Goal: Use online tool/utility: Utilize a website feature to perform a specific function

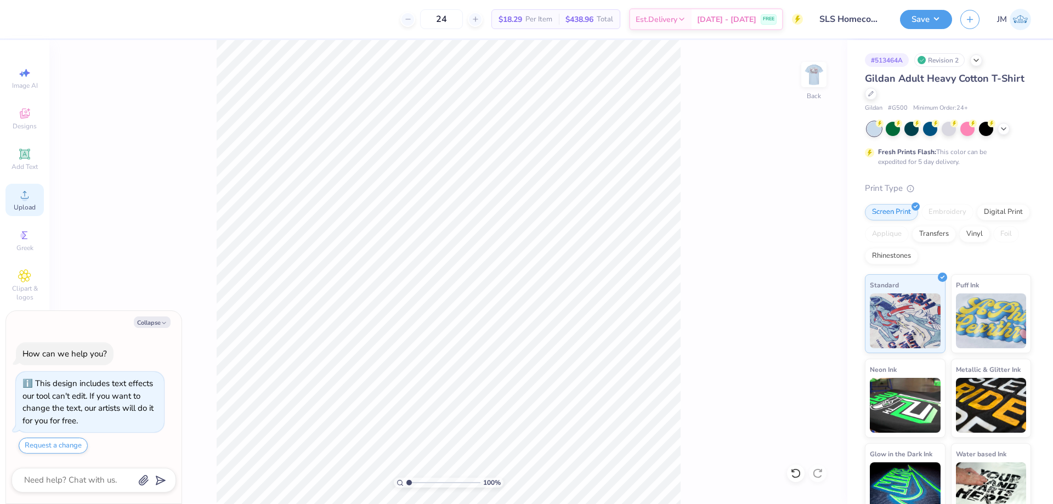
click at [14, 197] on div "Upload" at bounding box center [24, 200] width 38 height 32
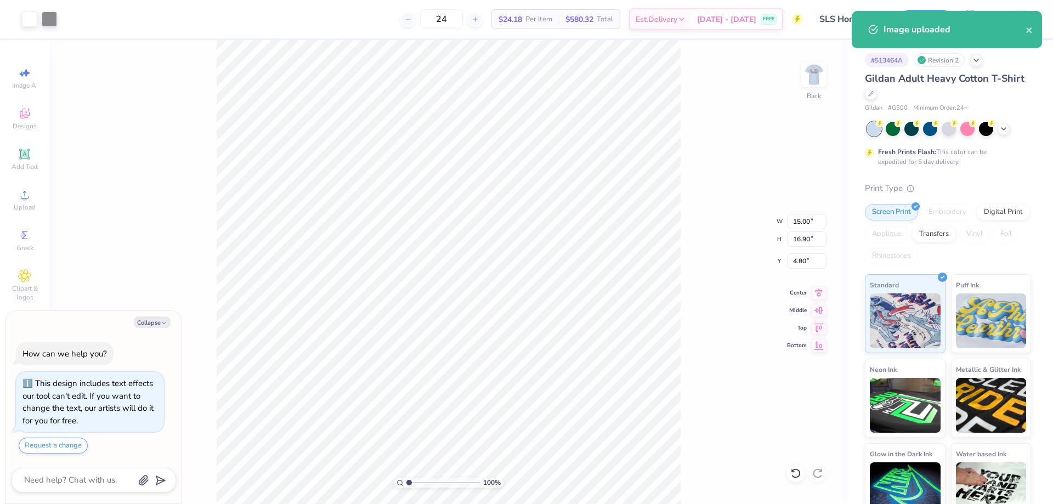
click at [803, 213] on div "100 % Back W 15.00 15.00 " H 16.90 16.90 " Y 4.80 4.80 " Center Middle Top Bott…" at bounding box center [448, 272] width 798 height 464
type textarea "x"
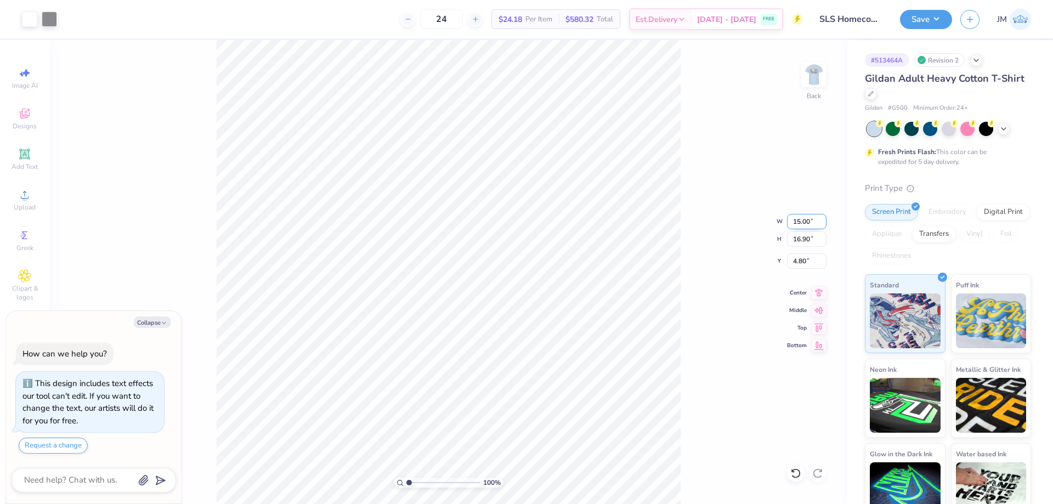
click at [799, 225] on input "15.00" at bounding box center [806, 221] width 39 height 15
type input "3.5"
type textarea "x"
type input "3.50"
type input "3.94"
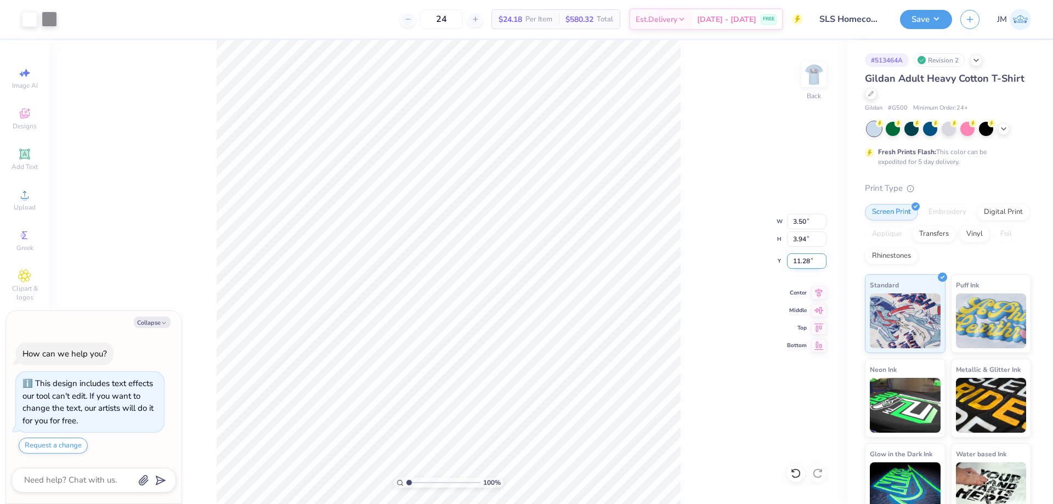
click at [806, 260] on input "11.28" at bounding box center [806, 260] width 39 height 15
type input "3"
type textarea "x"
type input "3.00"
click at [935, 11] on button "Save" at bounding box center [926, 17] width 52 height 19
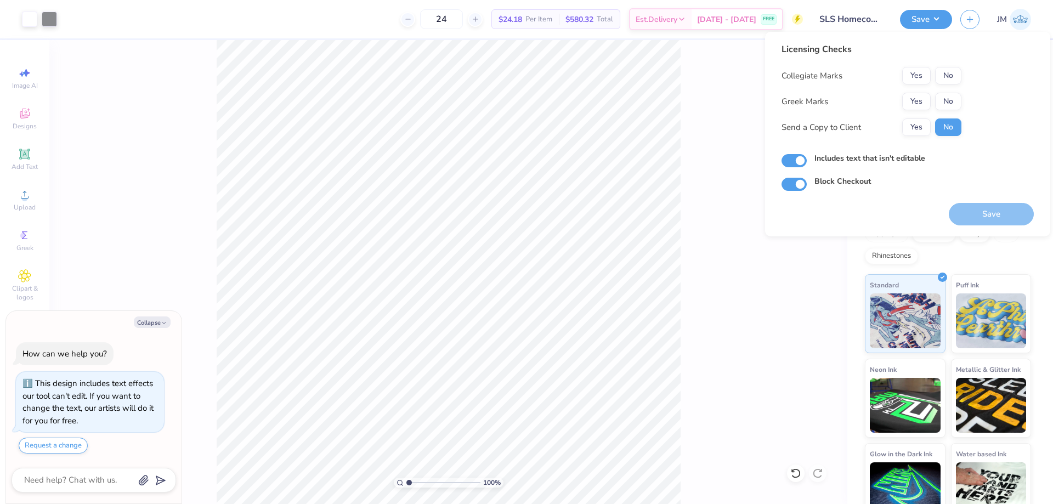
click at [937, 92] on div "Collegiate Marks Yes No Greek Marks Yes No Send a Copy to Client Yes No" at bounding box center [871, 101] width 180 height 69
click at [944, 99] on button "No" at bounding box center [948, 102] width 26 height 18
click at [951, 81] on button "No" at bounding box center [948, 76] width 26 height 18
click at [978, 210] on button "Save" at bounding box center [991, 214] width 85 height 22
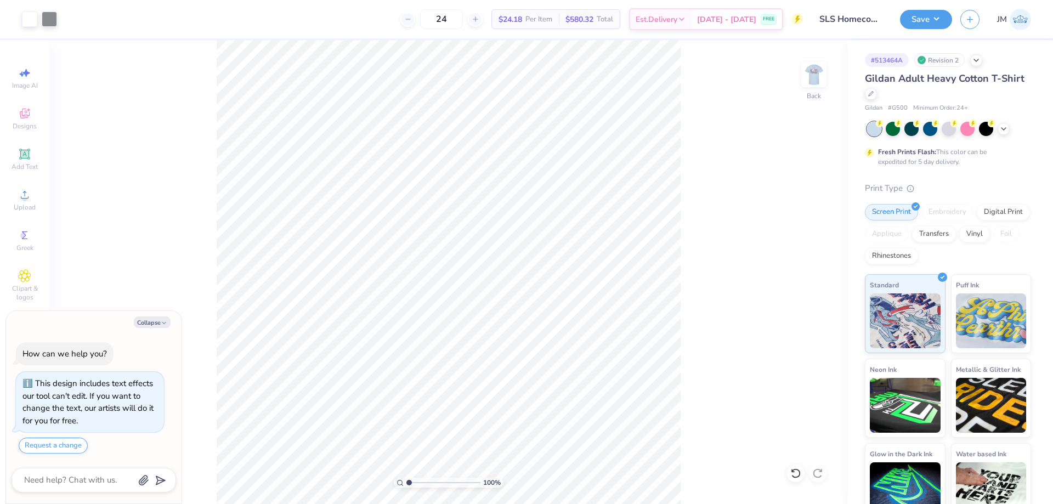
type textarea "x"
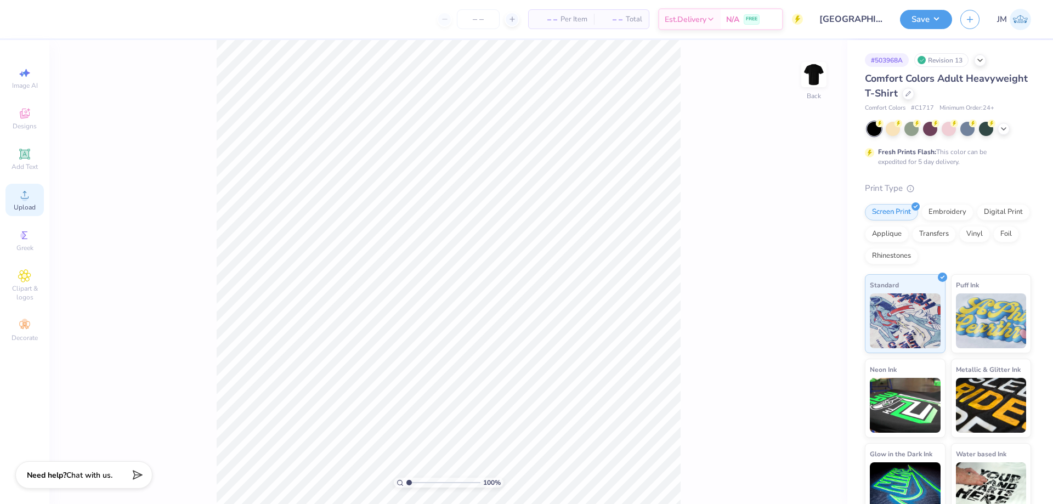
click at [32, 194] on div "Upload" at bounding box center [24, 200] width 38 height 32
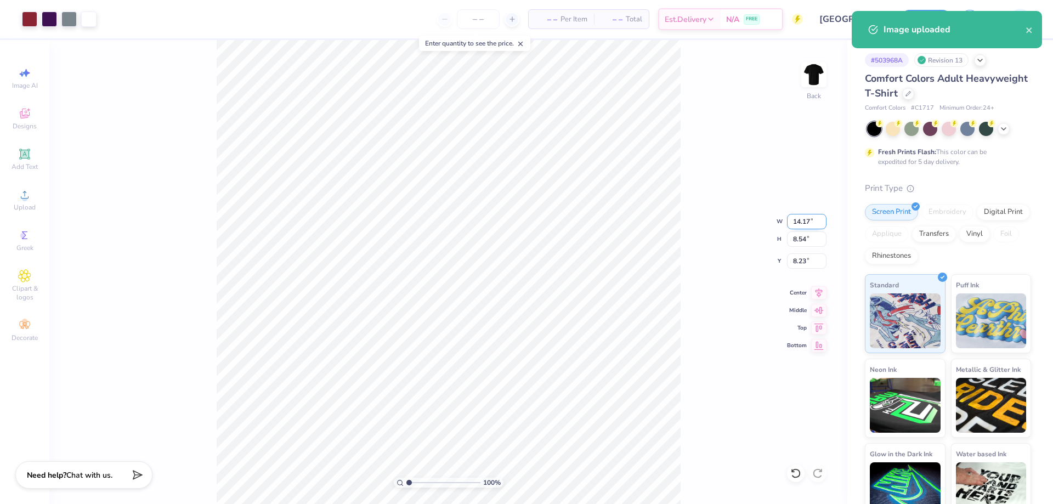
click at [798, 222] on input "14.17" at bounding box center [806, 221] width 39 height 15
type input "12.00"
type input "7.23"
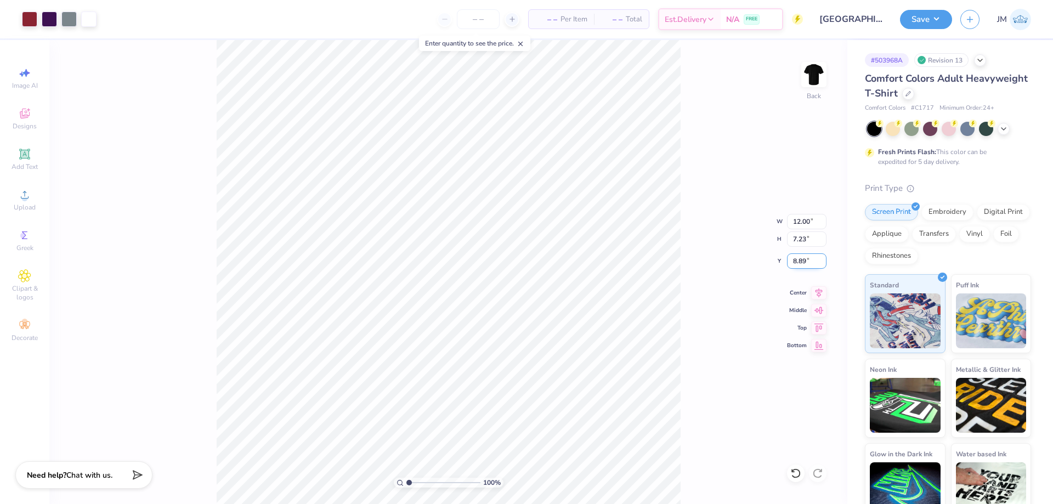
click at [805, 258] on input "8.89" at bounding box center [806, 260] width 39 height 15
type input "3.00"
click at [800, 71] on img at bounding box center [814, 75] width 44 height 44
click at [25, 157] on icon at bounding box center [24, 154] width 8 height 8
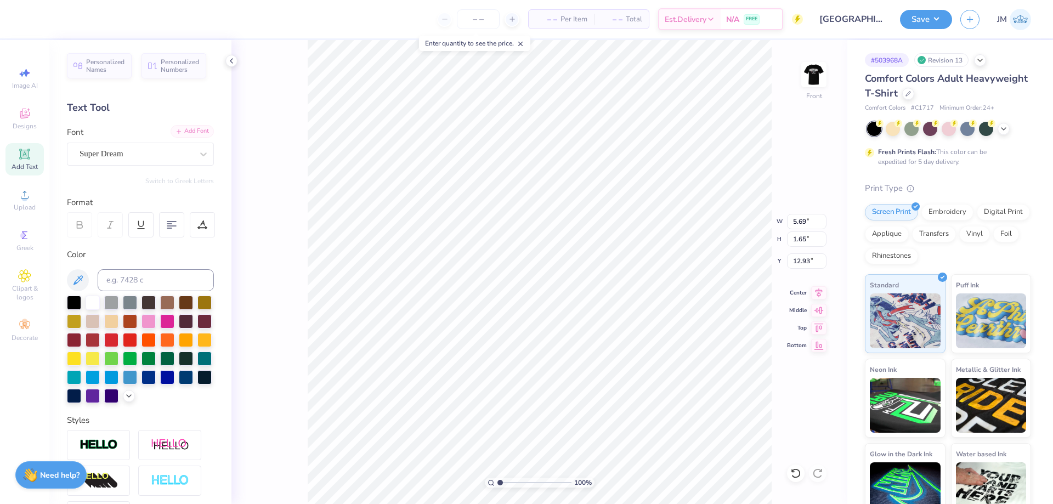
click at [188, 133] on div "Add Font" at bounding box center [192, 131] width 43 height 13
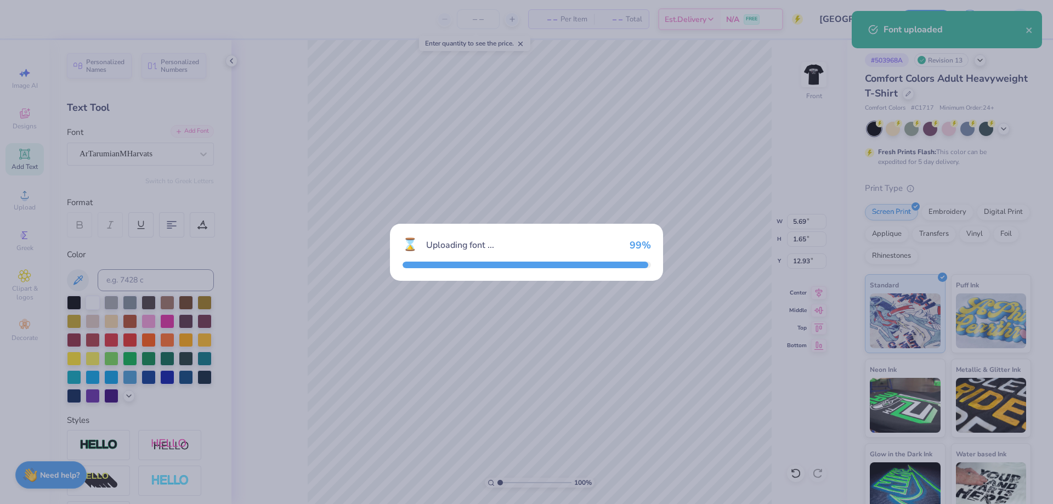
type input "4.25"
type input "1.86"
type input "12.82"
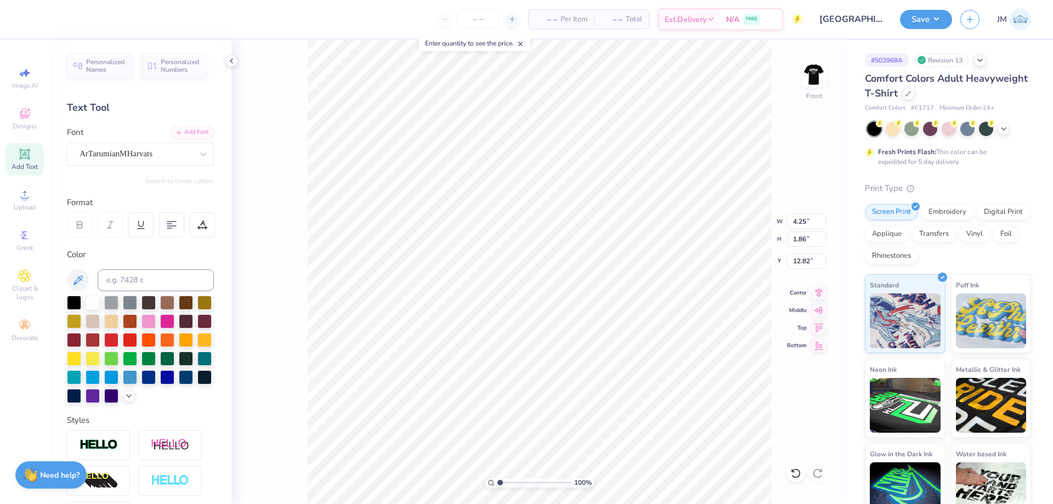
scroll to position [9, 2]
type textarea "WAVES OF STRENGTH"
type input "14.53"
type input "1.53"
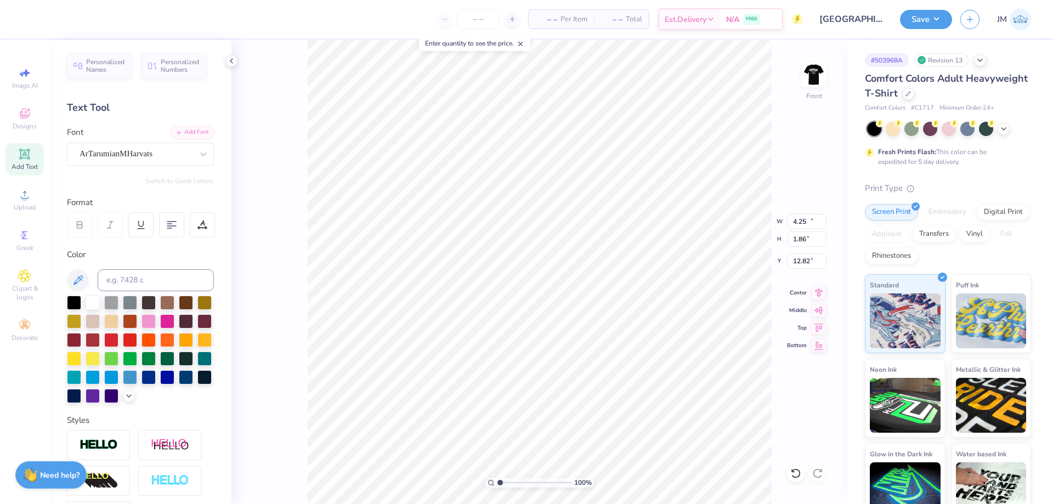
type input "12.99"
click at [807, 221] on input "14.53" at bounding box center [806, 221] width 39 height 15
type input "5.00"
type input "0.53"
type input "13.49"
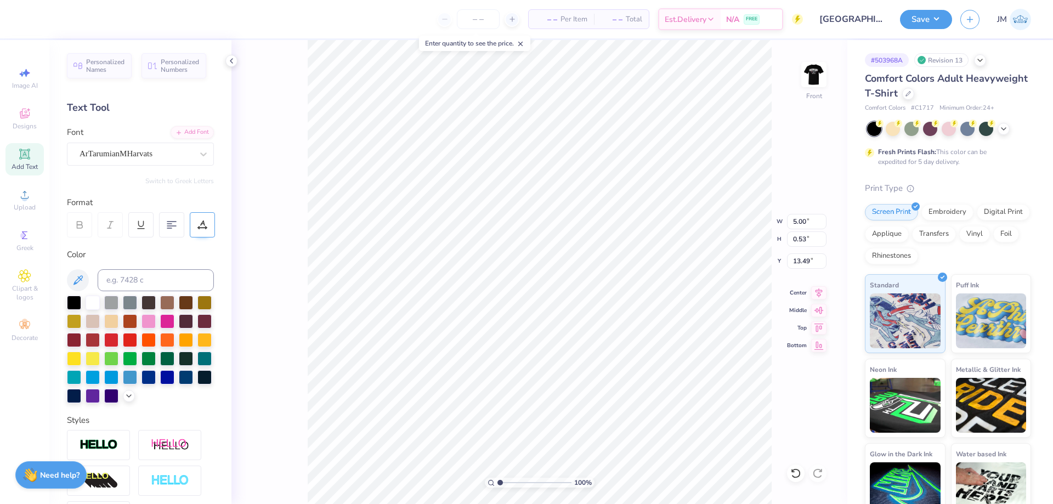
click at [206, 226] on icon at bounding box center [206, 226] width 1 height 1
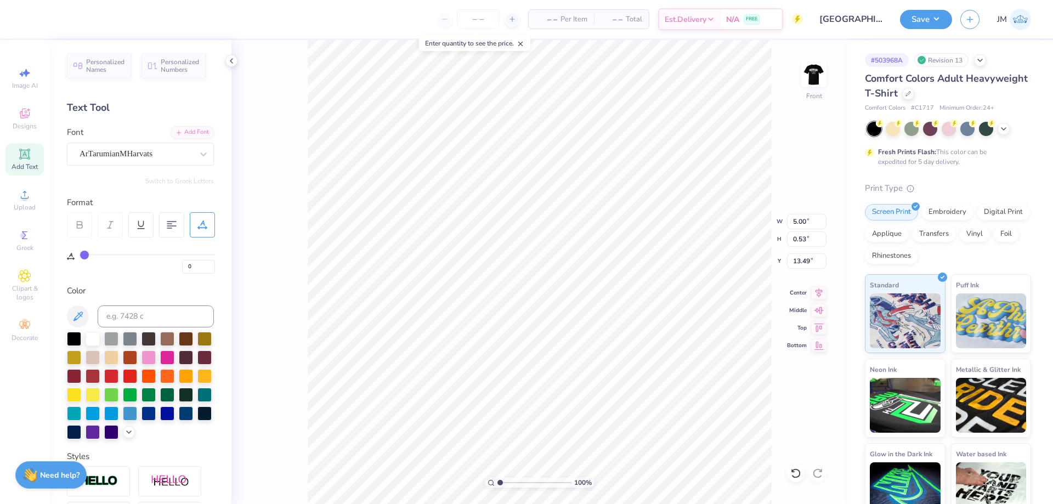
type input "1"
type input "3"
type input "5"
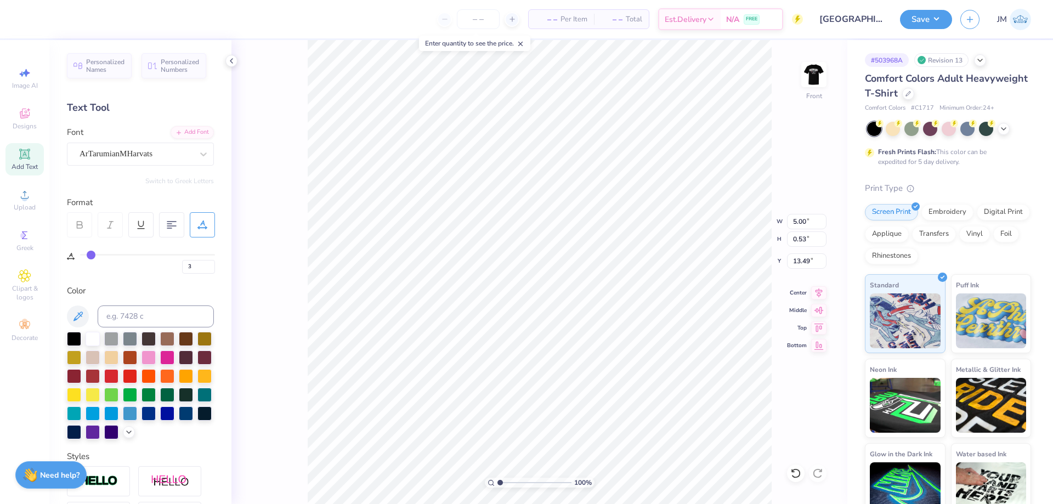
type input "5"
type input "6"
type input "7"
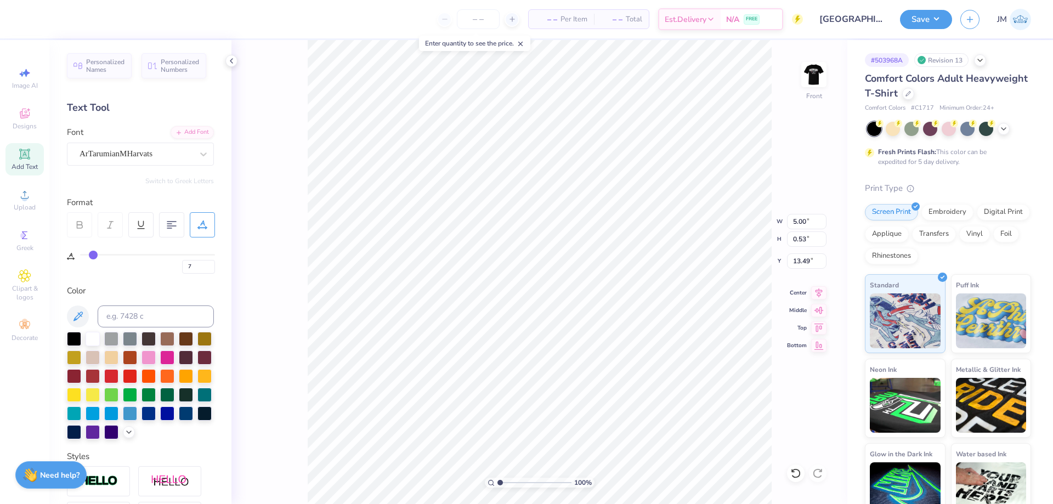
type input "8"
drag, startPoint x: 84, startPoint y: 251, endPoint x: 94, endPoint y: 252, distance: 10.4
type input "8"
click at [94, 254] on input "range" at bounding box center [147, 255] width 135 height 2
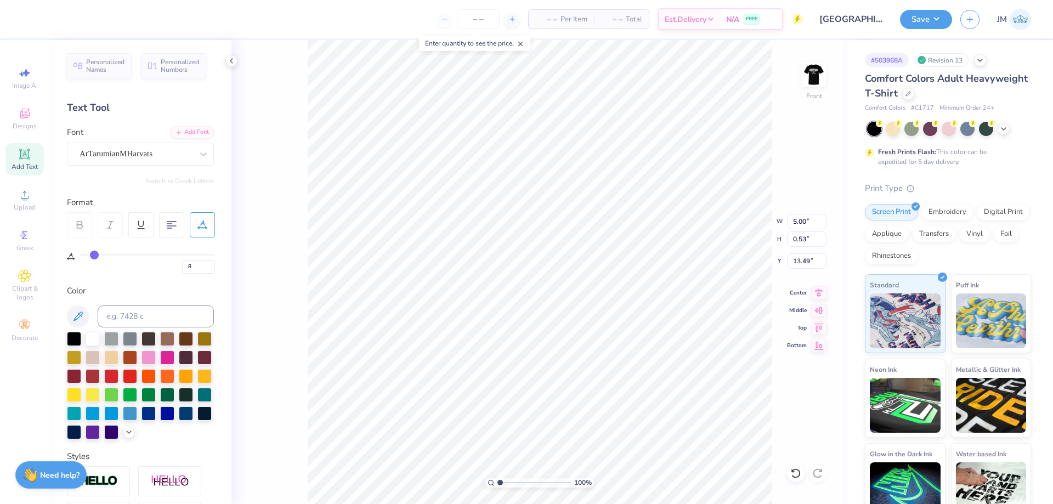
type input "5.82"
type input "2.90722877110821"
click at [160, 275] on div "Personalized Names Personalized Numbers Text Tool Add Font Font ArTarumianMHarv…" at bounding box center [140, 272] width 182 height 464
type input "15"
type input "2.90722877110821"
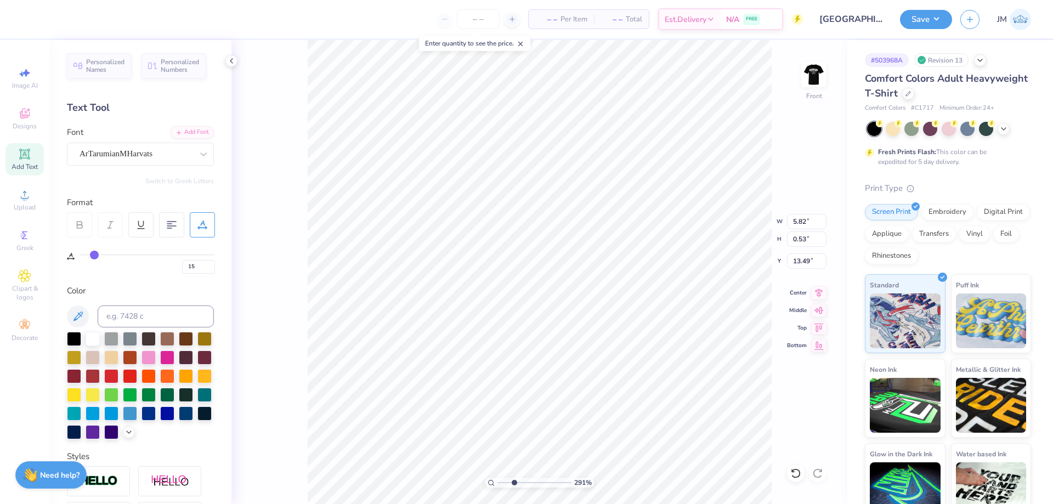
type input "15"
type input "1"
click at [798, 218] on input "6.53" at bounding box center [806, 221] width 39 height 15
type input "5.00"
type input "0.40"
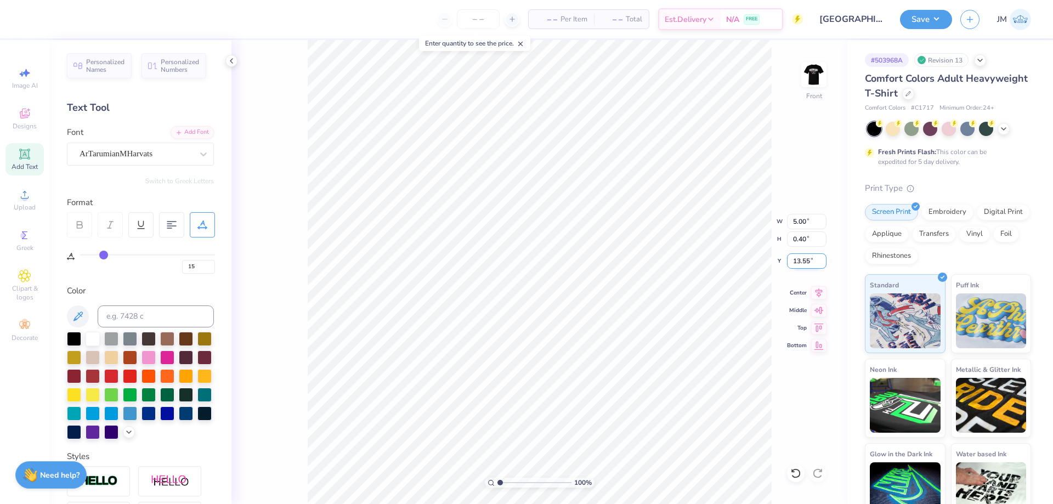
click at [812, 254] on input "13.55" at bounding box center [806, 260] width 39 height 15
type input "1.00"
click at [801, 224] on input "5.00" at bounding box center [806, 221] width 39 height 15
type input "10.00"
type input "0.80"
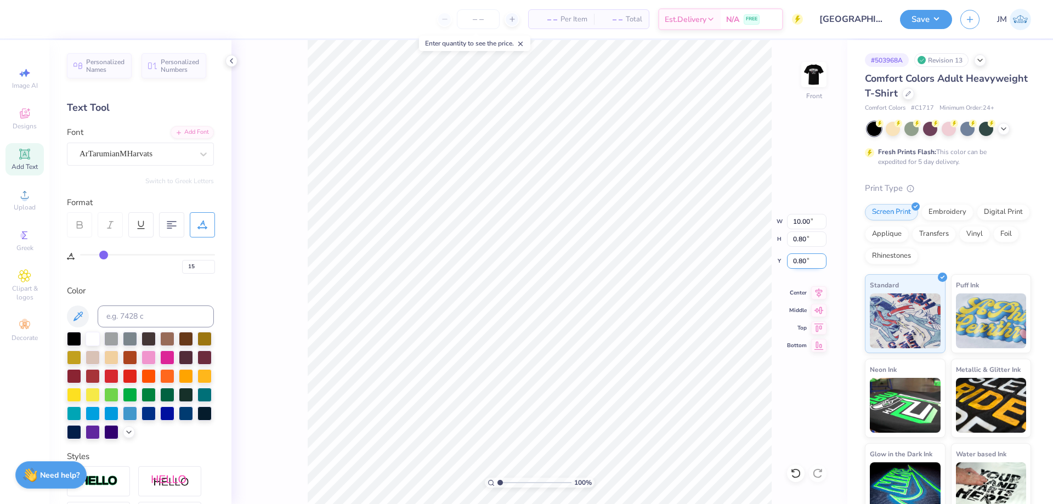
click at [788, 259] on input "0.80" at bounding box center [806, 260] width 39 height 15
type input "2.00"
type textarea "Waves of Strength"
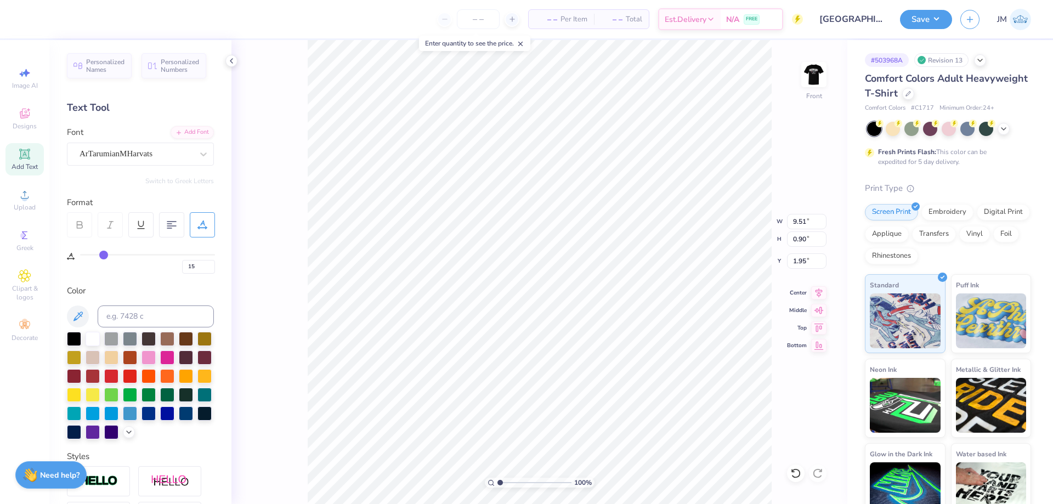
type input "9.51"
type input "0.90"
type input "1.95"
type input "12"
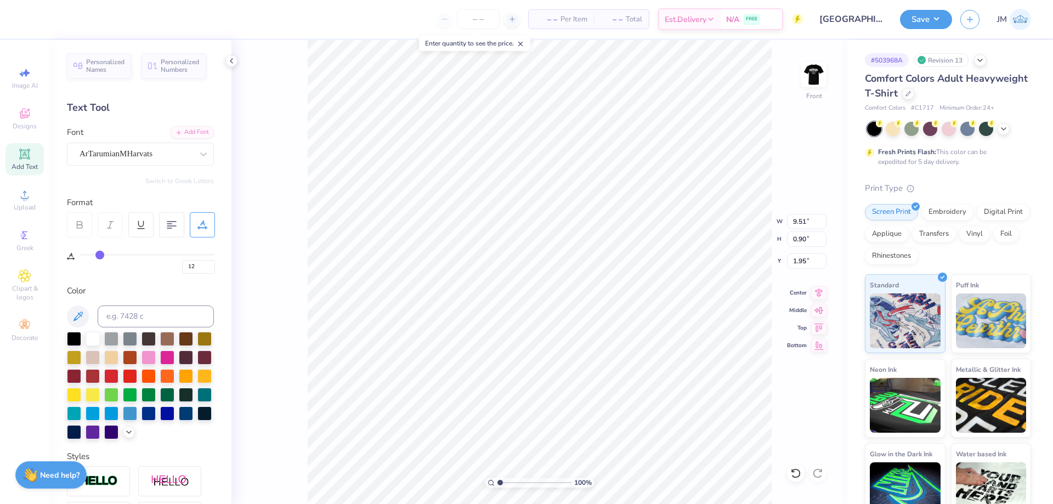
type input "6"
type input "0"
drag, startPoint x: 100, startPoint y: 257, endPoint x: 61, endPoint y: 270, distance: 40.4
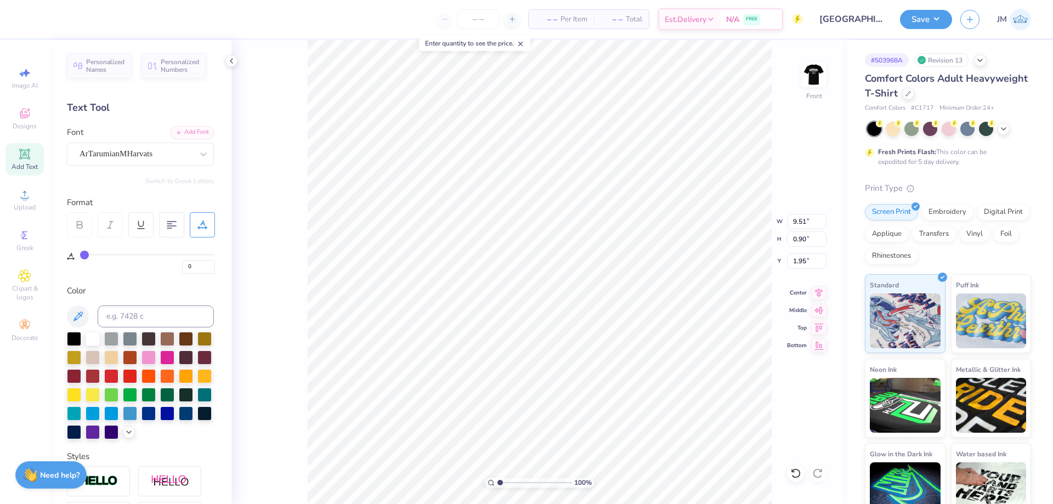
type input "0"
click at [80, 256] on input "range" at bounding box center [147, 255] width 135 height 2
click at [803, 224] on input "7.17" at bounding box center [806, 221] width 39 height 15
type input "10.00"
type input "1.25"
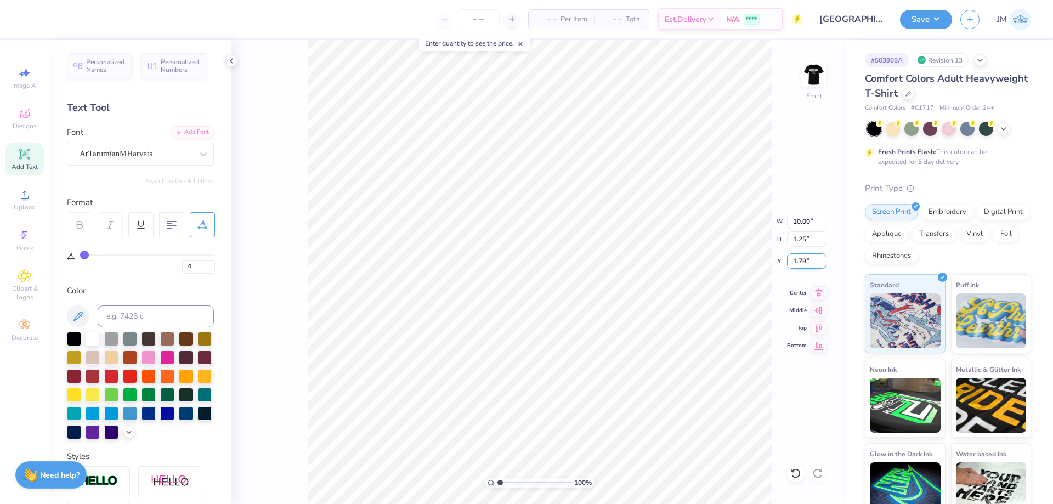
click at [814, 261] on input "1.78" at bounding box center [806, 260] width 39 height 15
type input "2.00"
type input "3.79619934512219"
drag, startPoint x: 202, startPoint y: 264, endPoint x: 158, endPoint y: 277, distance: 46.5
click at [158, 277] on div "Personalized Names Personalized Numbers Text Tool Add Font Font ArTarumianMHarv…" at bounding box center [140, 272] width 182 height 464
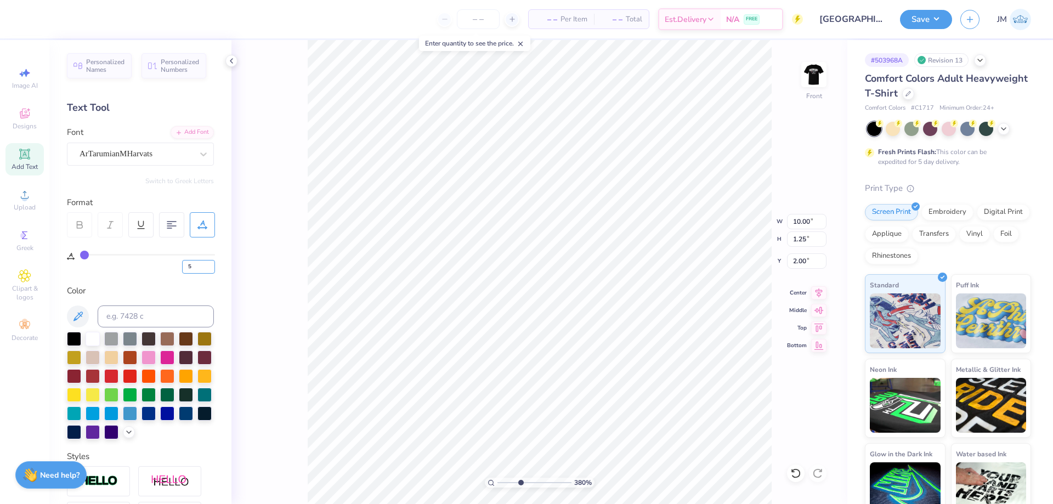
type input "5"
type input "3.79619934512219"
click at [815, 293] on icon at bounding box center [818, 291] width 15 height 13
click at [802, 223] on input "11.09" at bounding box center [806, 221] width 39 height 15
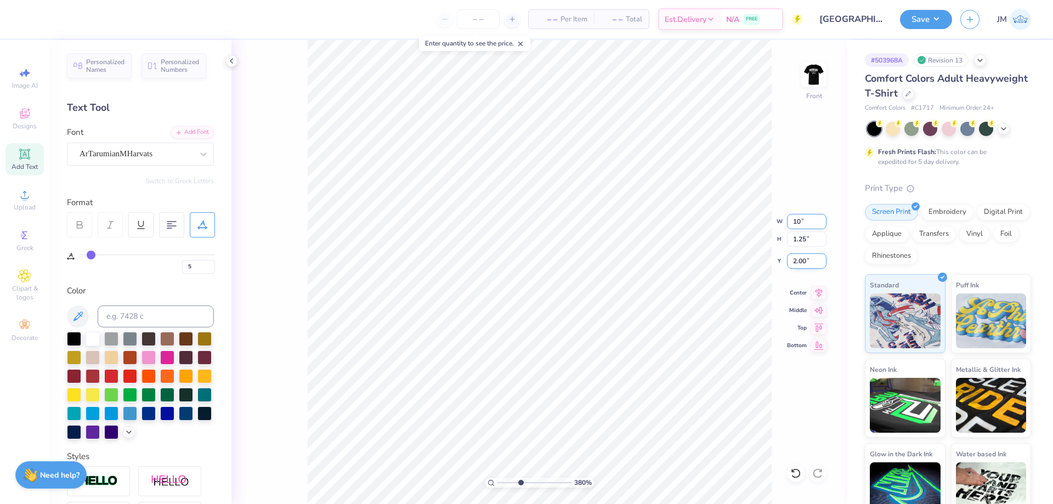
type input "10"
type input "3.79619934512219"
type input "10.00"
type input "1.13"
click at [804, 262] on input "2.06" at bounding box center [806, 260] width 39 height 15
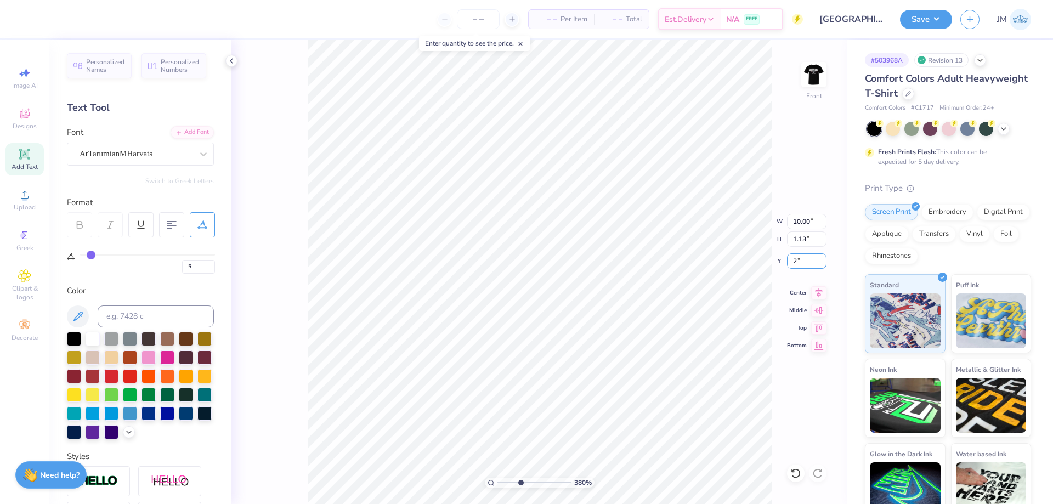
type input "2"
type input "3.79619934512219"
type input "2.00"
type input "1"
click at [815, 285] on div "100 % Front W 10.00 10.00 " H 1.13 1.13 " Y 2.00 2.00 " Center Middle Top Bottom" at bounding box center [539, 272] width 616 height 464
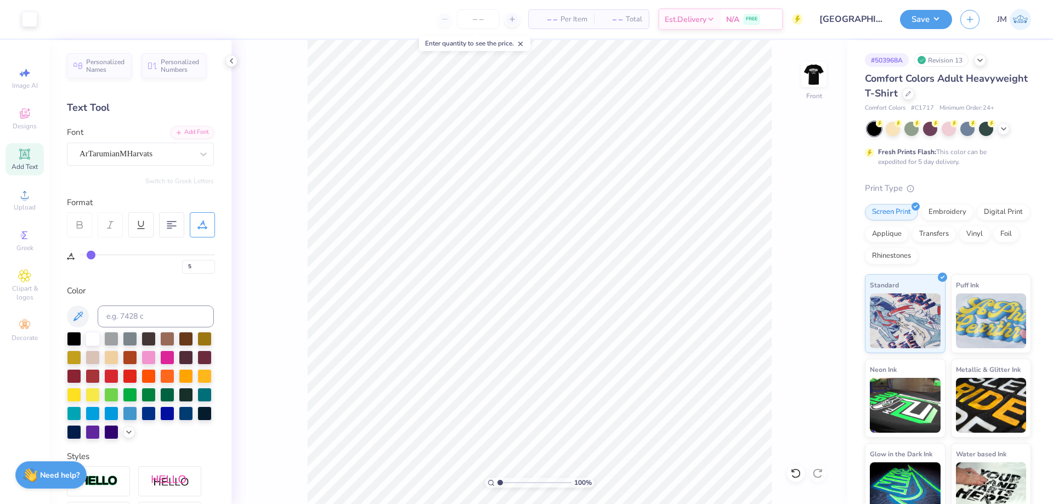
click at [815, 294] on div "100 % Front" at bounding box center [539, 272] width 616 height 464
click at [932, 18] on button "Save" at bounding box center [926, 17] width 52 height 19
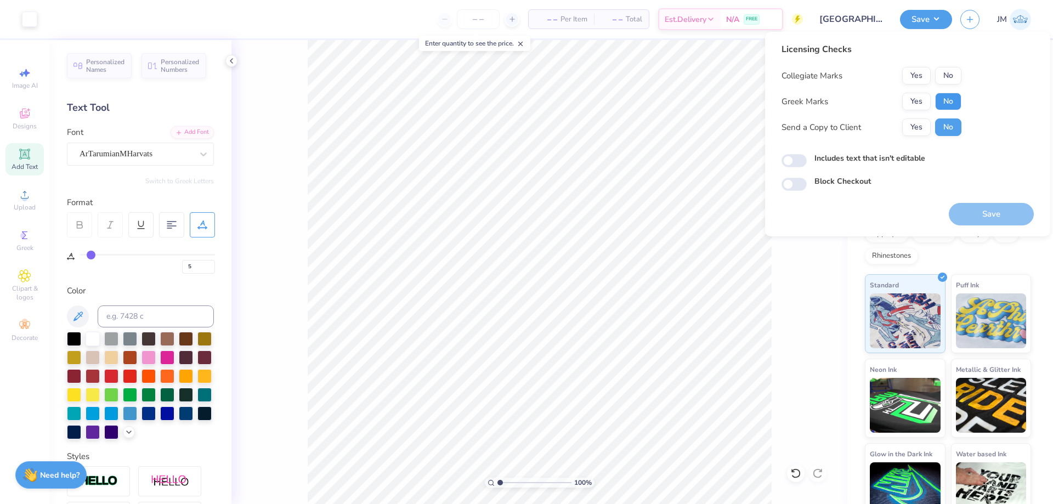
click at [958, 93] on button "No" at bounding box center [948, 102] width 26 height 18
click at [954, 77] on button "No" at bounding box center [948, 76] width 26 height 18
click at [982, 213] on button "Save" at bounding box center [991, 214] width 85 height 22
